Goal: Understand process/instructions: Learn how to perform a task or action

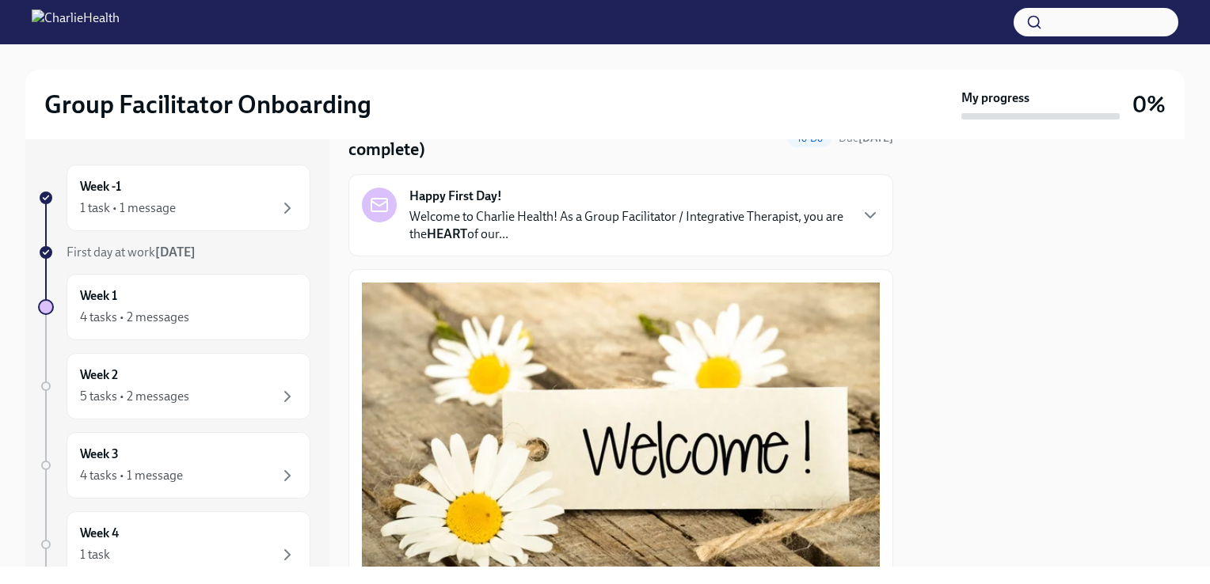
scroll to position [82, 0]
click at [545, 212] on p "Welcome to Charlie Health! As a Group Facilitator / Integrative Therapist, you …" at bounding box center [628, 225] width 439 height 35
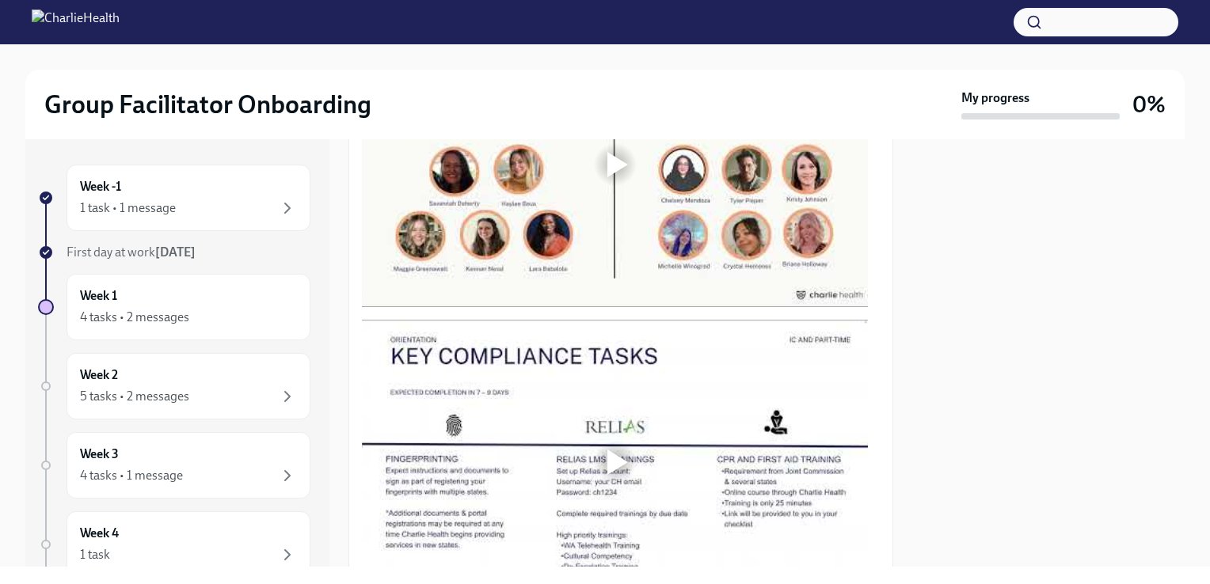
scroll to position [1420, 0]
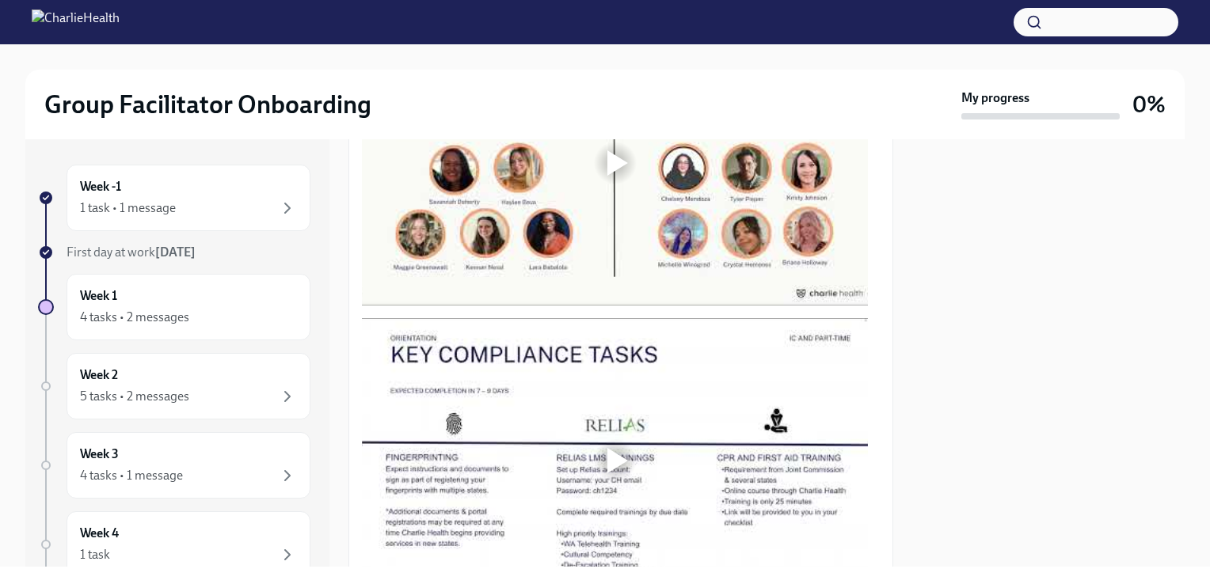
click at [1051, 473] on div at bounding box center [1048, 352] width 272 height 427
click at [914, 286] on div at bounding box center [1048, 352] width 272 height 427
click at [613, 176] on div at bounding box center [617, 162] width 21 height 25
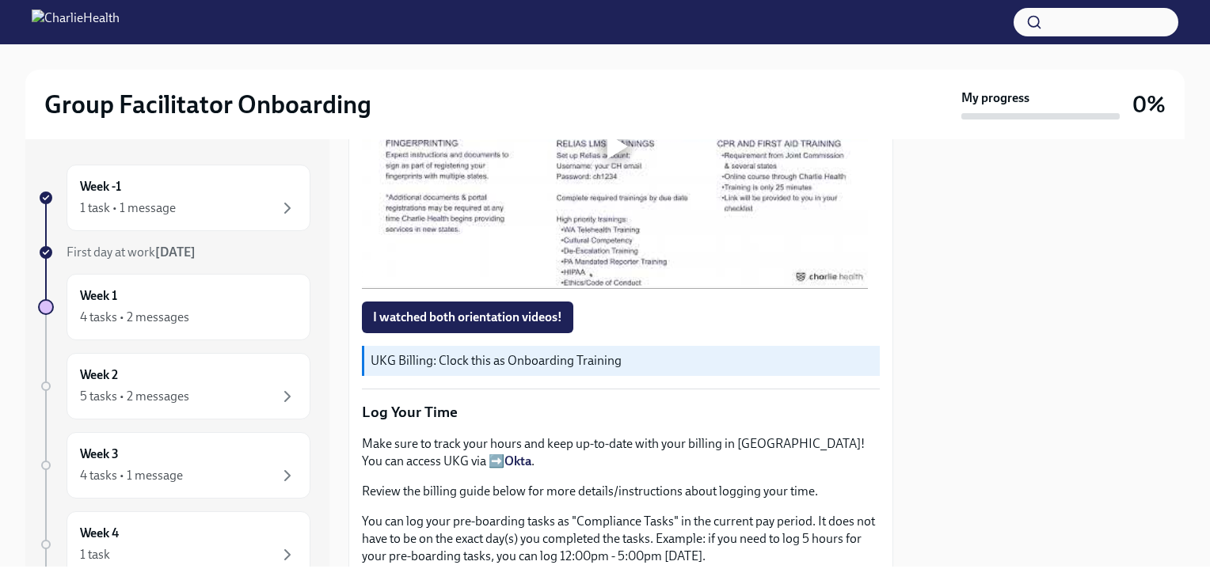
scroll to position [1745, 0]
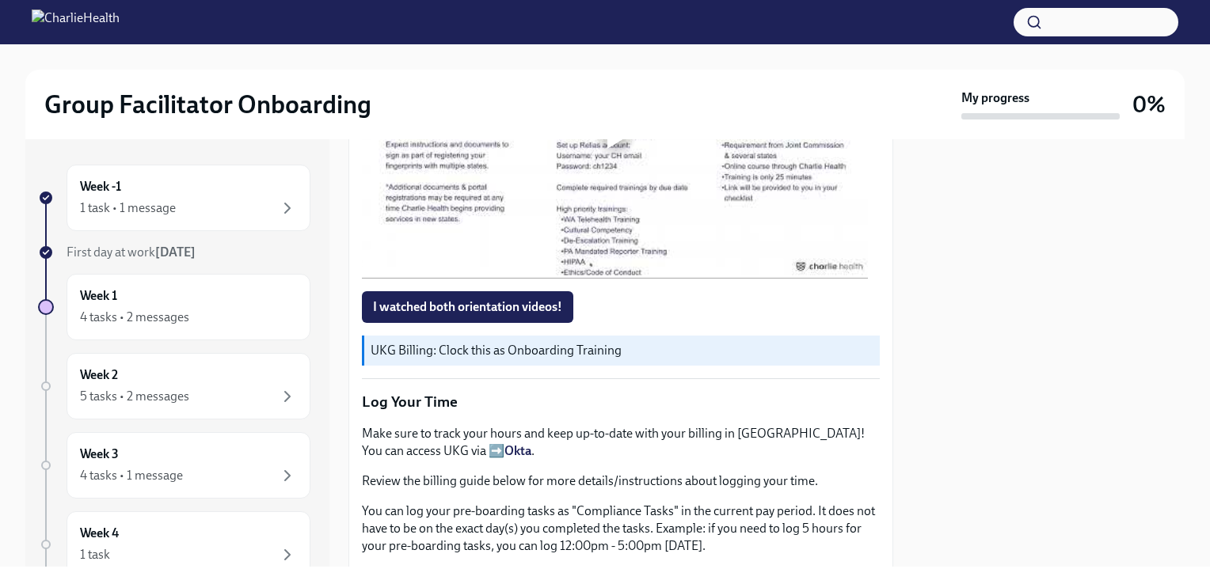
click at [632, 161] on div at bounding box center [615, 136] width 51 height 51
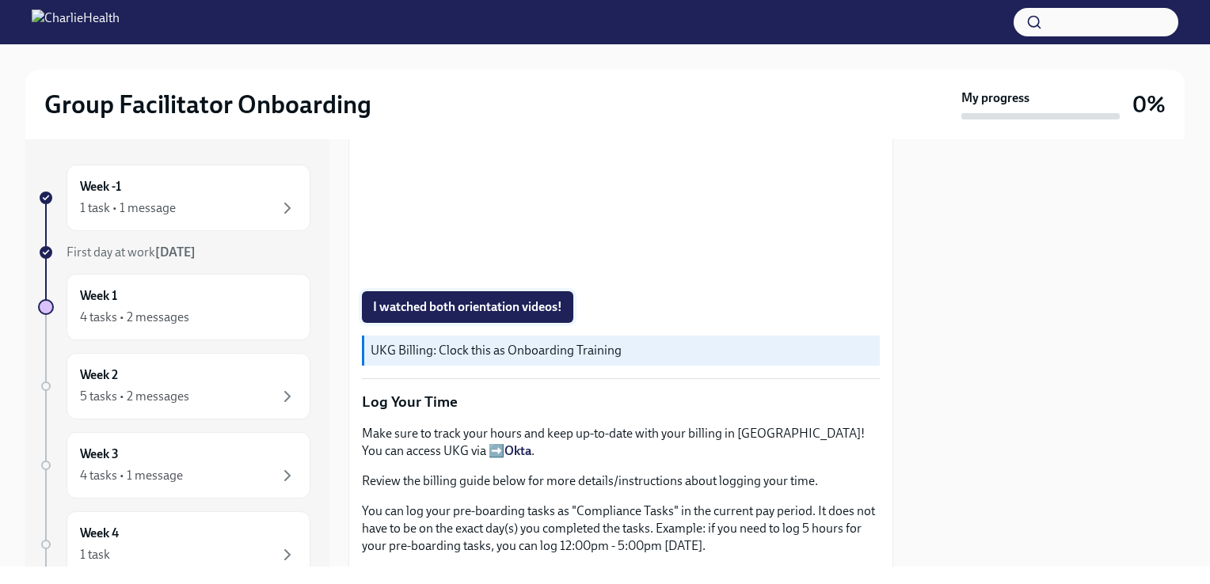
click at [382, 315] on span "I watched both orientation videos!" at bounding box center [467, 307] width 189 height 16
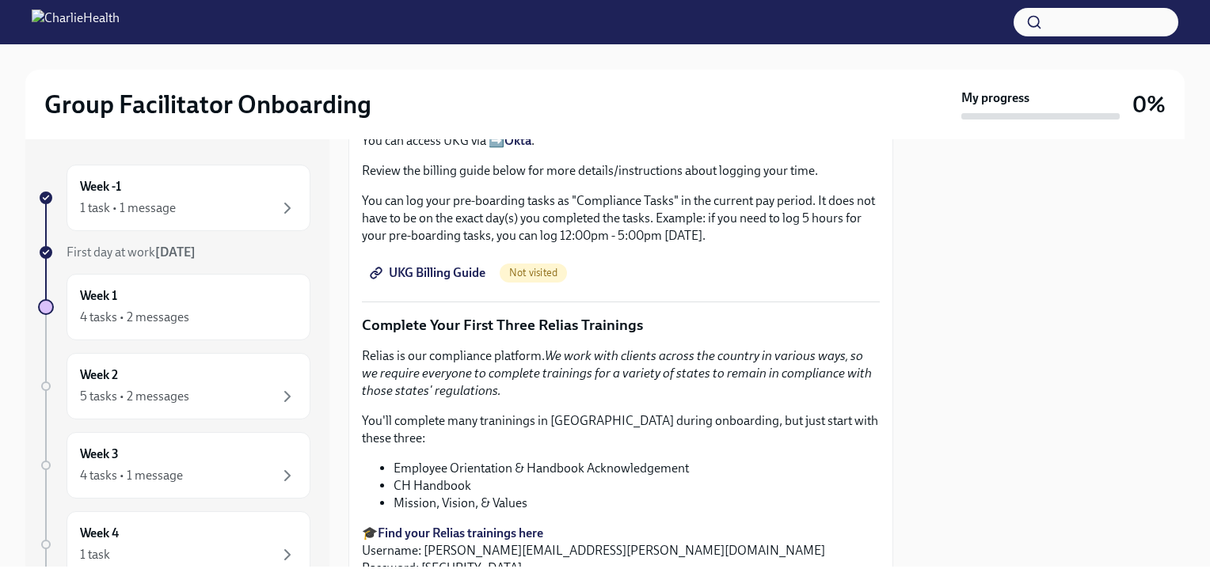
scroll to position [2061, 0]
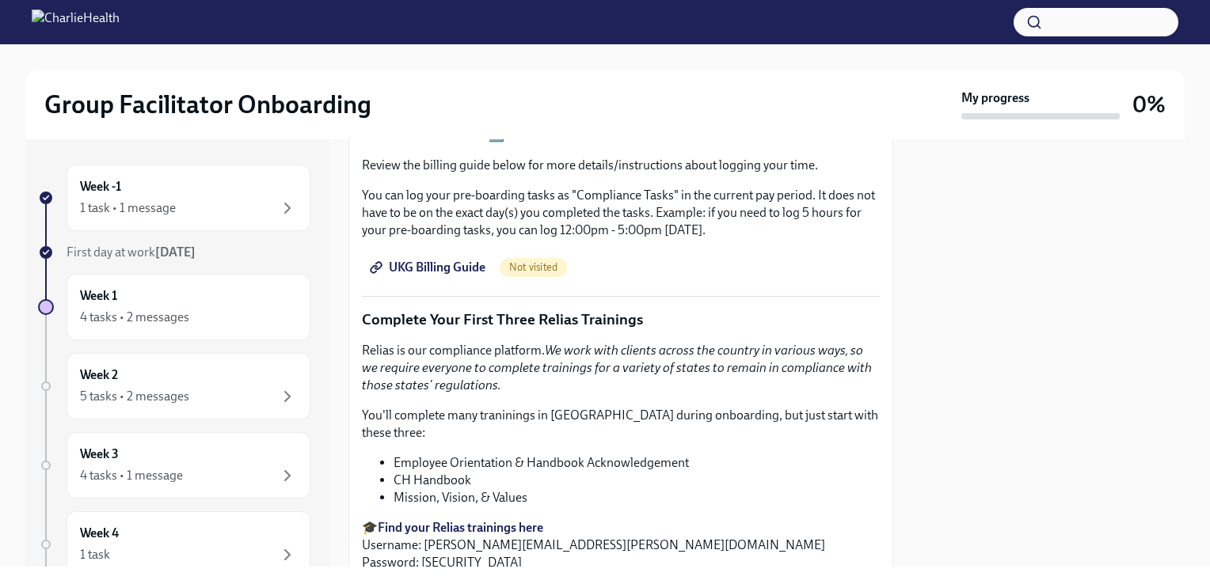
click at [454, 275] on span "UKG Billing Guide" at bounding box center [429, 268] width 112 height 16
click at [450, 275] on span "UKG Billing Guide" at bounding box center [429, 268] width 112 height 16
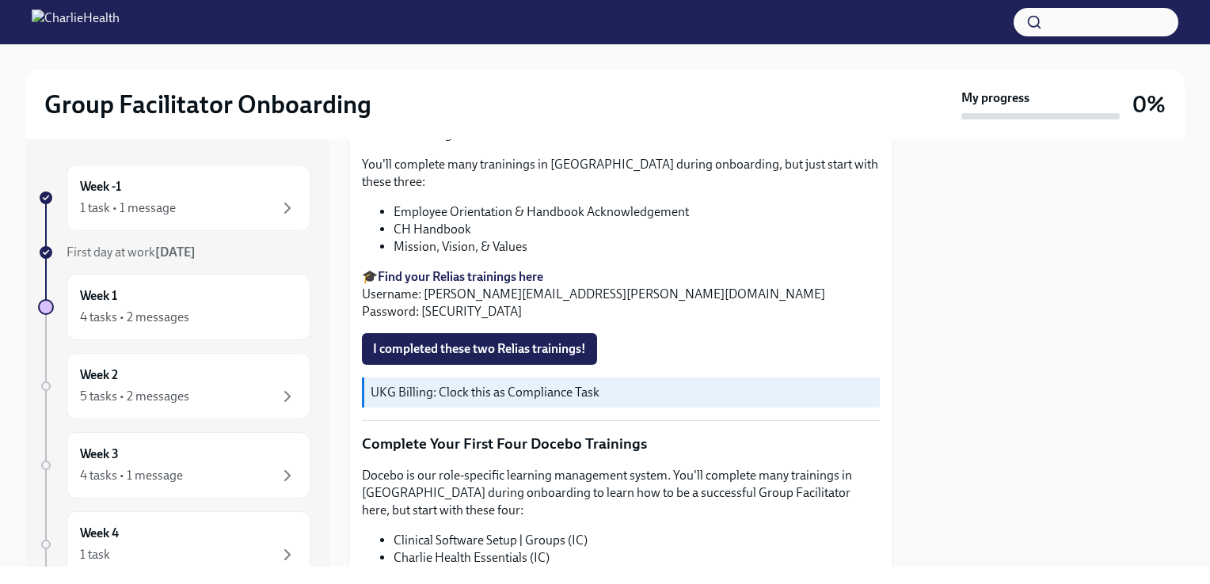
scroll to position [2337, 0]
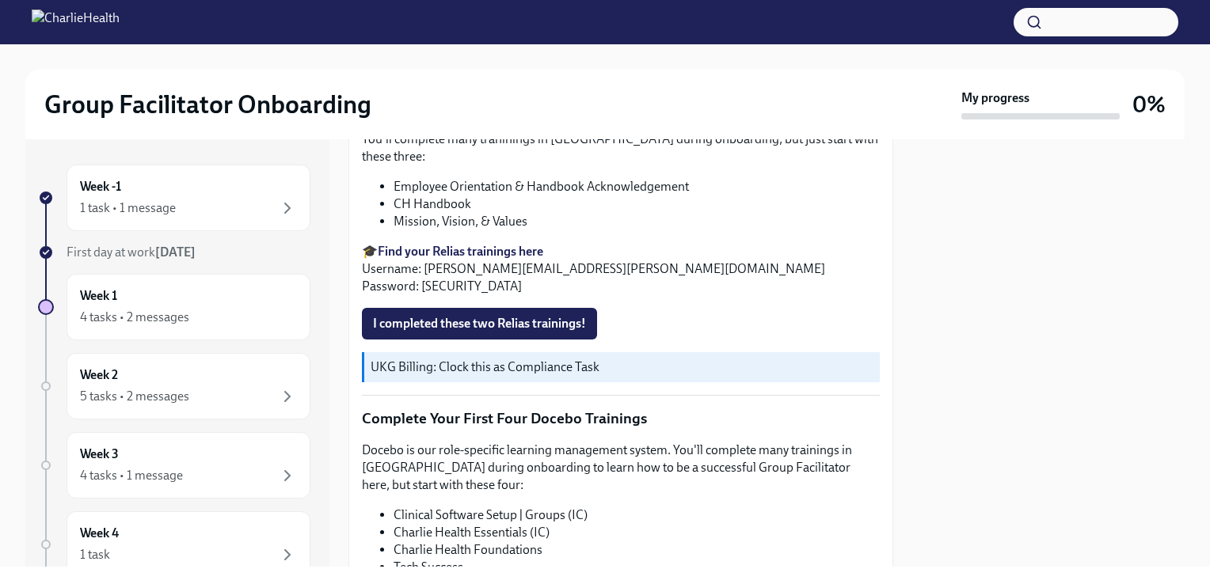
click at [497, 259] on strong "Find your Relias trainings here" at bounding box center [460, 251] width 165 height 15
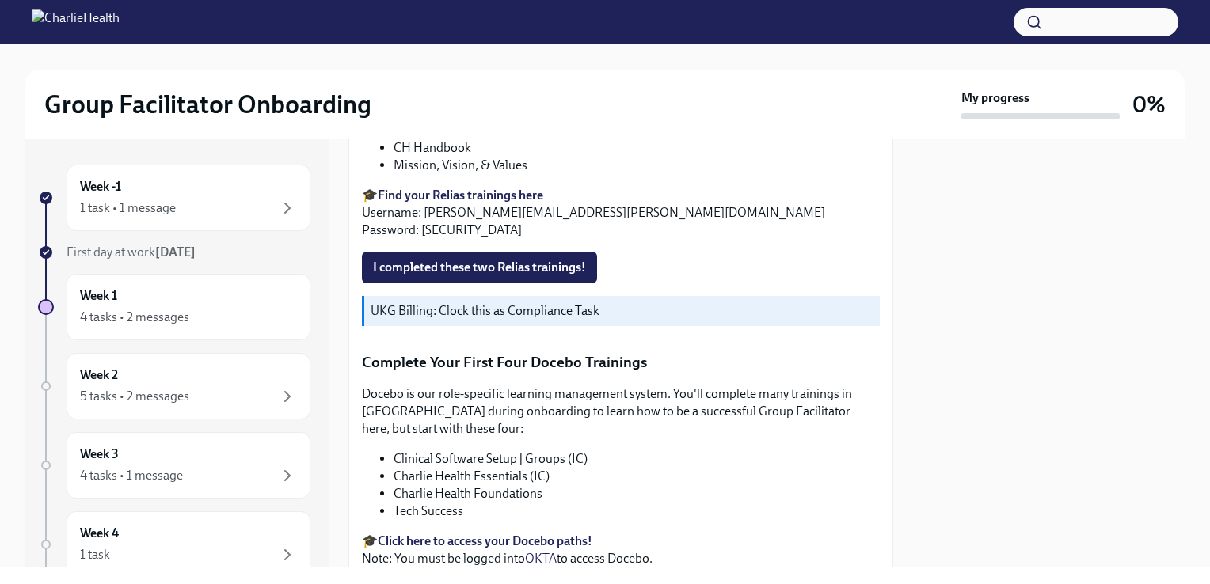
scroll to position [2394, 0]
click at [424, 283] on button "I completed these two Relias trainings!" at bounding box center [479, 267] width 235 height 32
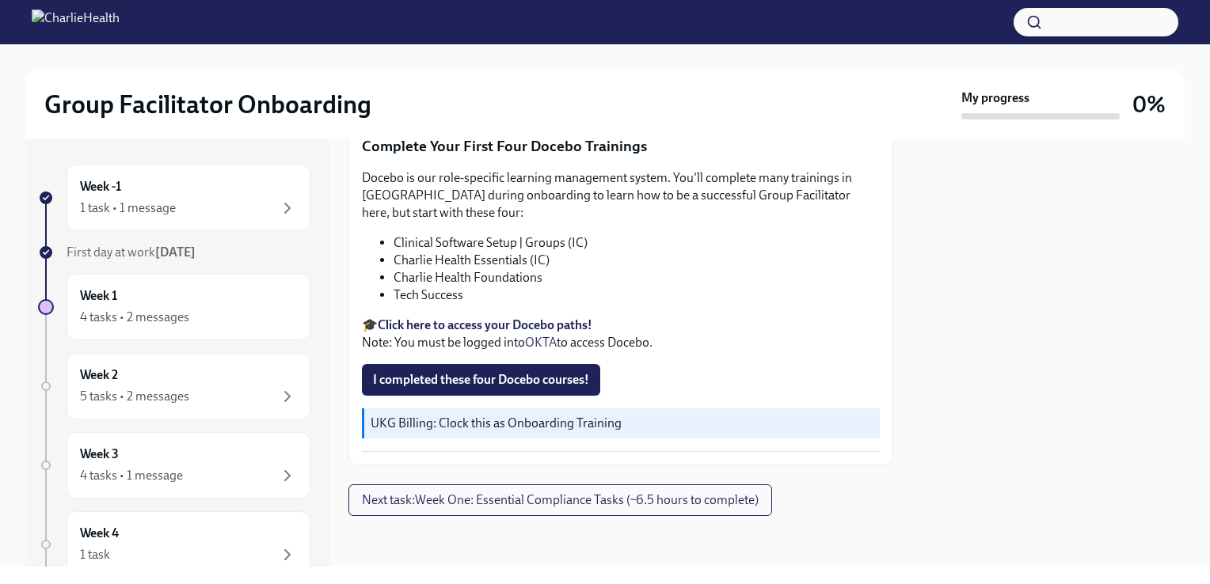
scroll to position [2765, 0]
